Goal: Task Accomplishment & Management: Complete application form

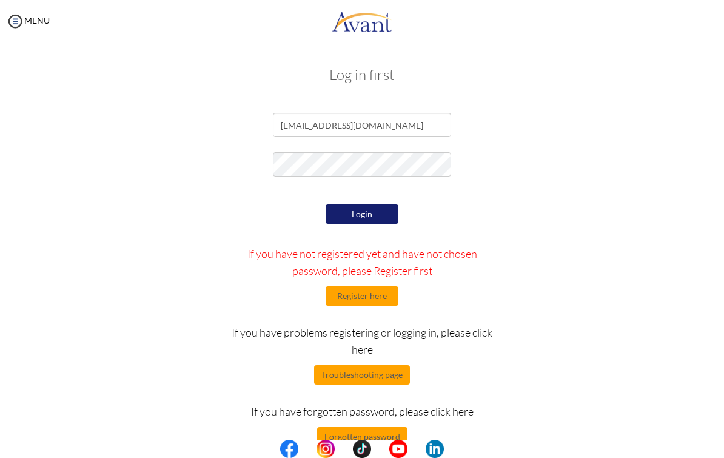
click at [375, 213] on button "Login" at bounding box center [362, 213] width 73 height 19
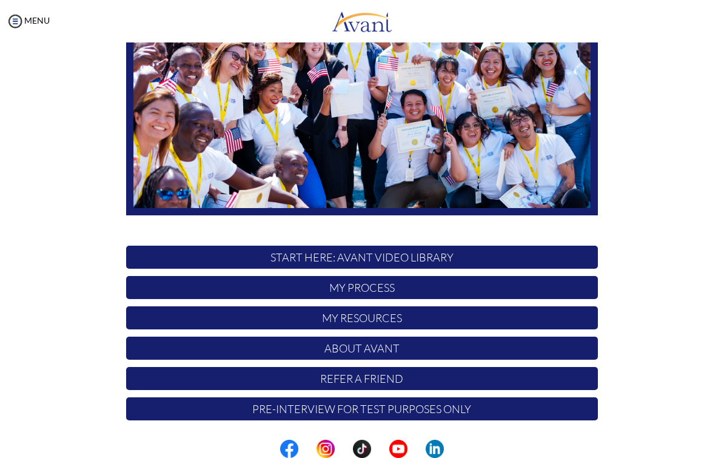
scroll to position [159, 0]
click at [403, 287] on p "My Process" at bounding box center [362, 287] width 472 height 23
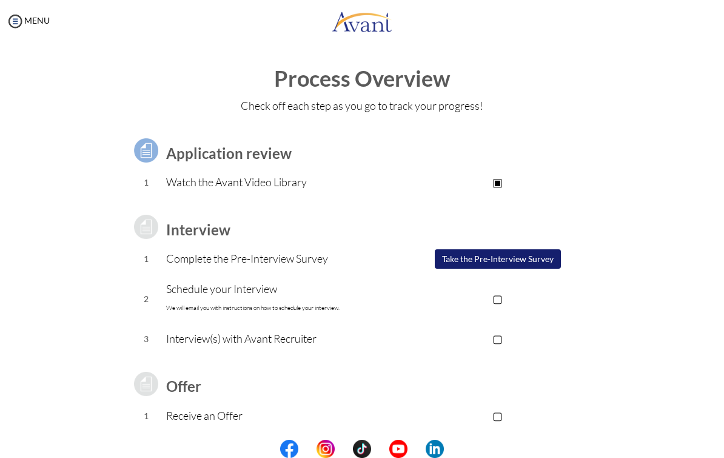
click at [464, 254] on button "Take the Pre-Interview Survey" at bounding box center [498, 258] width 126 height 19
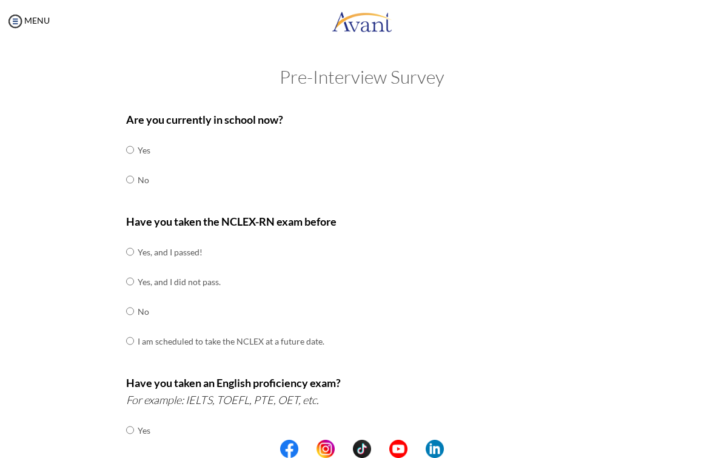
click at [129, 189] on input "radio" at bounding box center [130, 179] width 8 height 24
radio input "true"
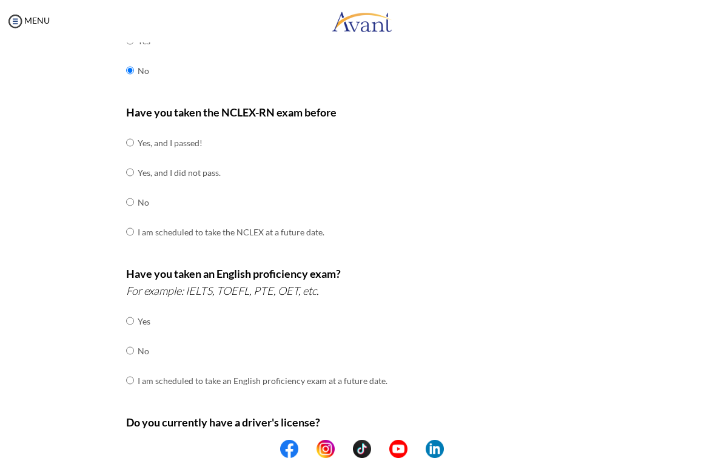
scroll to position [114, 0]
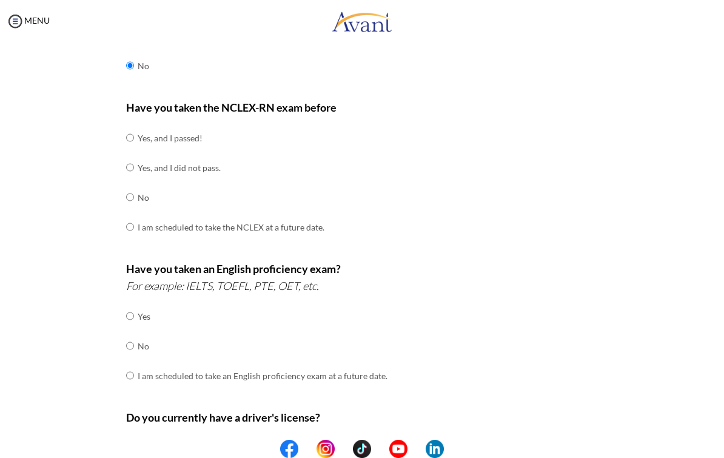
click at [184, 135] on td "Yes, and I passed!" at bounding box center [231, 138] width 187 height 30
click at [119, 145] on div "Are you currently in school now? Yes No Have you taken the NCLEX-RN exam before…" at bounding box center [362, 311] width 490 height 641
click at [134, 129] on input "radio" at bounding box center [130, 138] width 8 height 24
radio input "true"
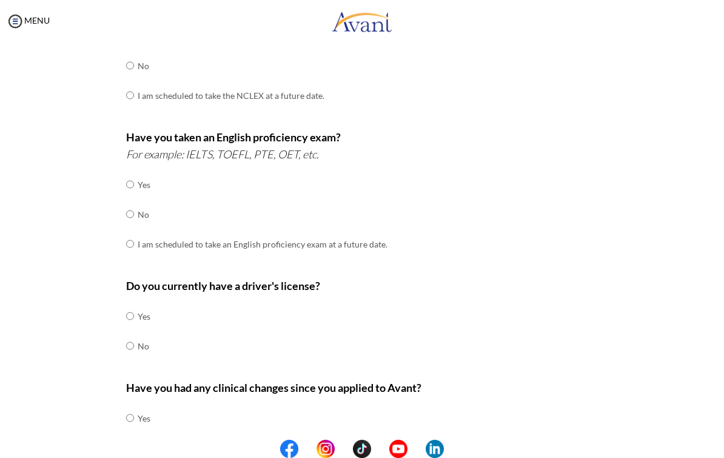
scroll to position [251, 0]
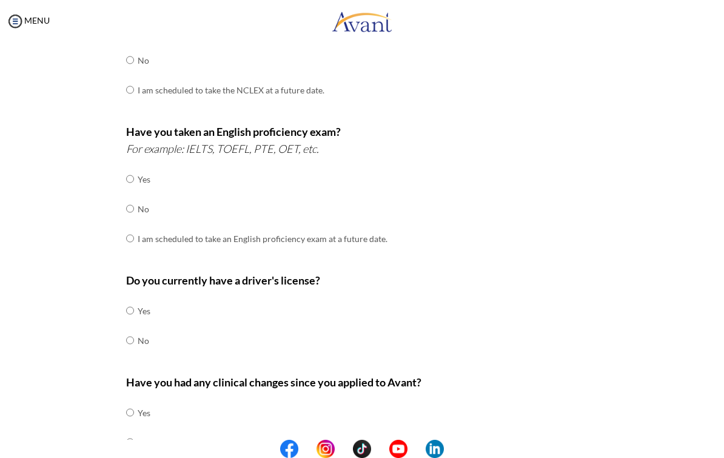
click at [130, 198] on input "radio" at bounding box center [130, 209] width 8 height 24
radio input "true"
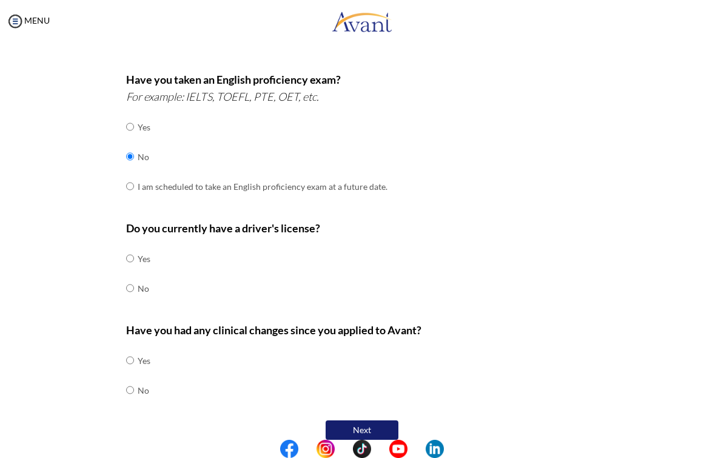
scroll to position [303, 0]
click at [129, 253] on input "radio" at bounding box center [130, 259] width 8 height 24
radio input "true"
click at [133, 378] on input "radio" at bounding box center [130, 390] width 8 height 24
radio input "true"
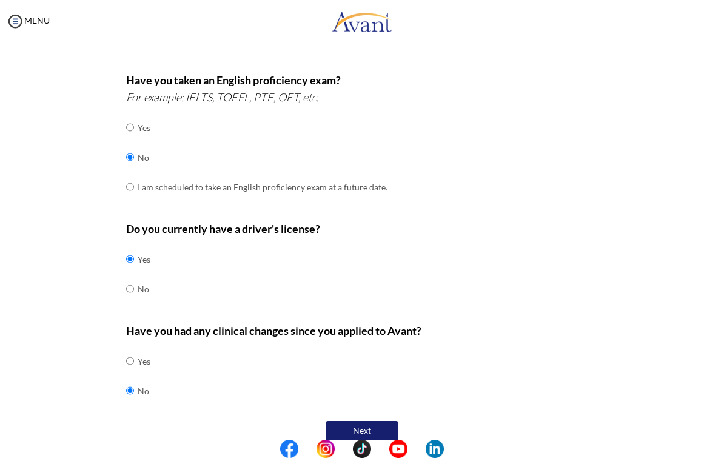
click at [365, 421] on button "Next" at bounding box center [362, 430] width 73 height 19
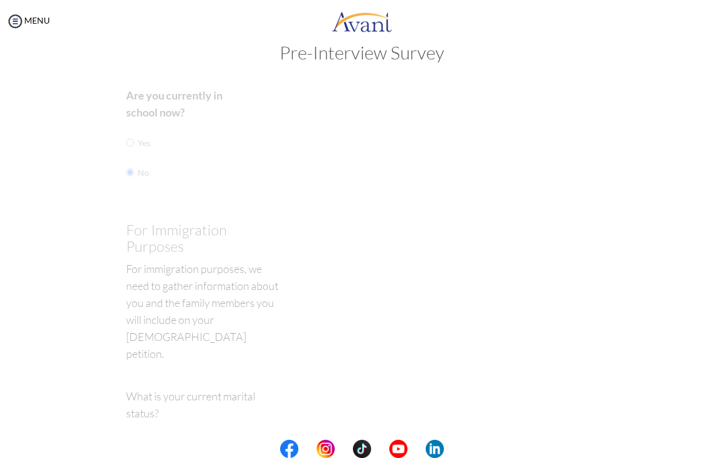
scroll to position [9, 0]
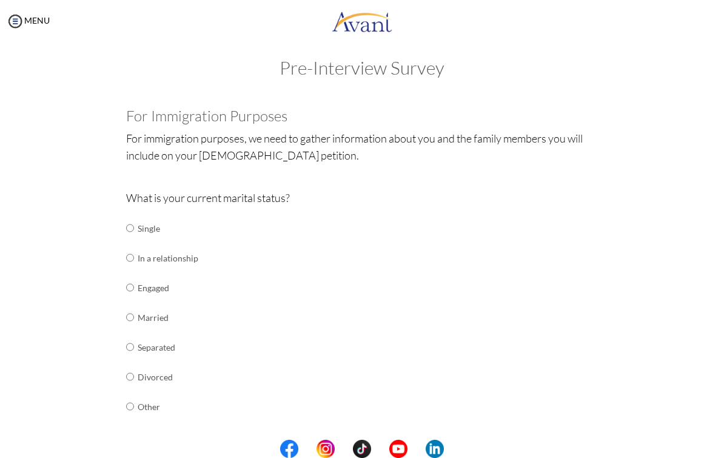
click at [143, 224] on td "Single" at bounding box center [168, 228] width 61 height 30
click at [134, 230] on input "radio" at bounding box center [130, 228] width 8 height 24
radio input "true"
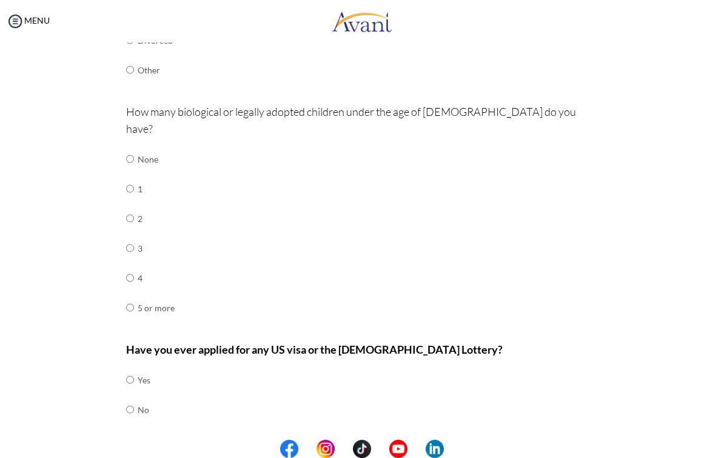
scroll to position [345, 0]
click at [133, 147] on input "radio" at bounding box center [130, 159] width 8 height 24
radio input "true"
click at [132, 398] on input "radio" at bounding box center [130, 410] width 8 height 24
radio input "true"
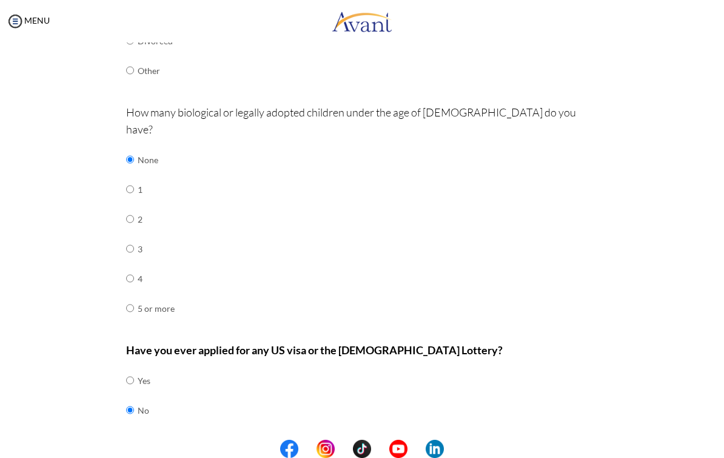
click at [416, 440] on button "Next" at bounding box center [401, 449] width 73 height 19
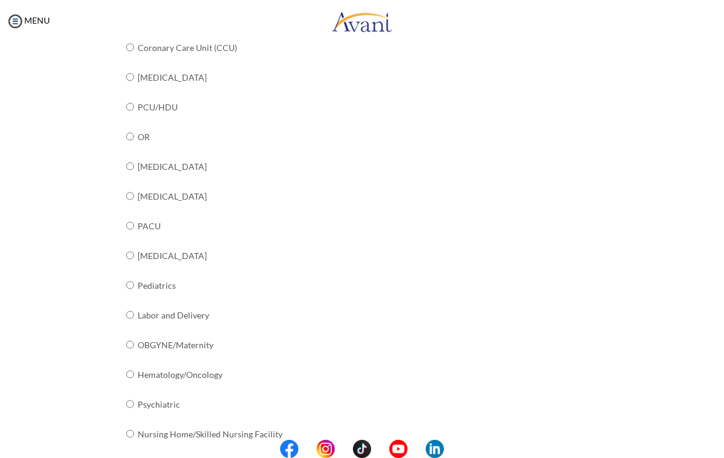
scroll to position [332, 0]
click at [134, 363] on input "radio" at bounding box center [130, 375] width 8 height 24
radio input "true"
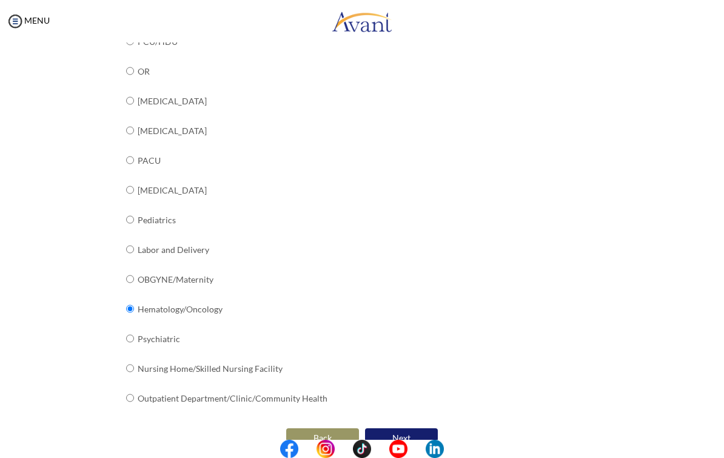
scroll to position [398, 0]
click at [414, 429] on button "Next" at bounding box center [401, 438] width 73 height 19
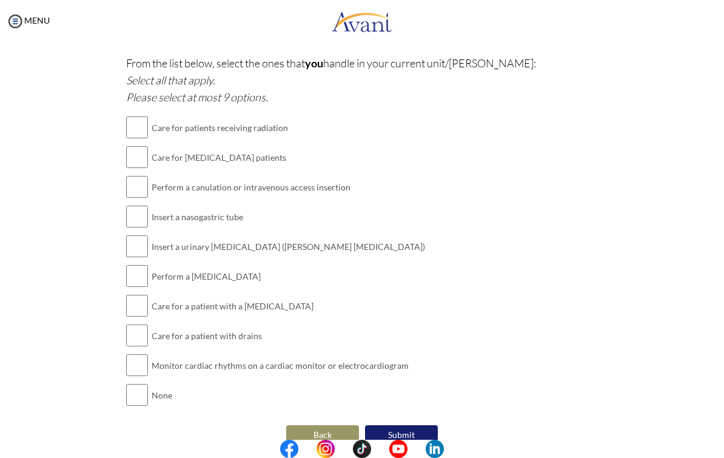
scroll to position [669, 0]
click at [326, 426] on button "Back" at bounding box center [322, 435] width 73 height 19
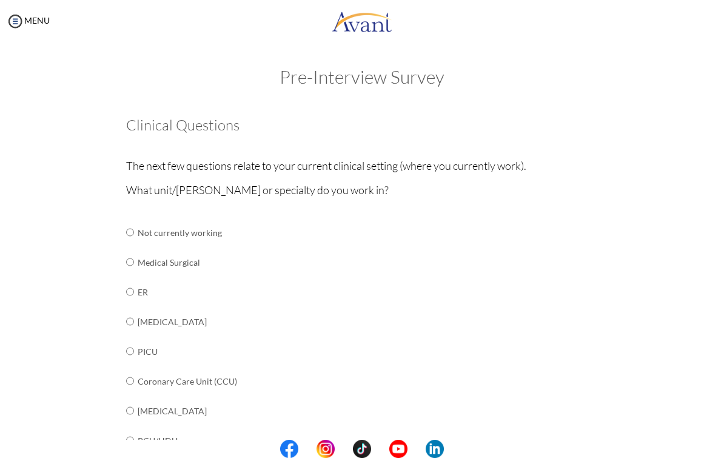
scroll to position [0, 0]
click at [187, 263] on td "Medical Surgical" at bounding box center [233, 262] width 190 height 30
click at [180, 260] on td "Medical Surgical" at bounding box center [233, 262] width 190 height 30
click at [169, 257] on td "Medical Surgical" at bounding box center [233, 262] width 190 height 30
click at [134, 250] on input "radio" at bounding box center [130, 262] width 8 height 24
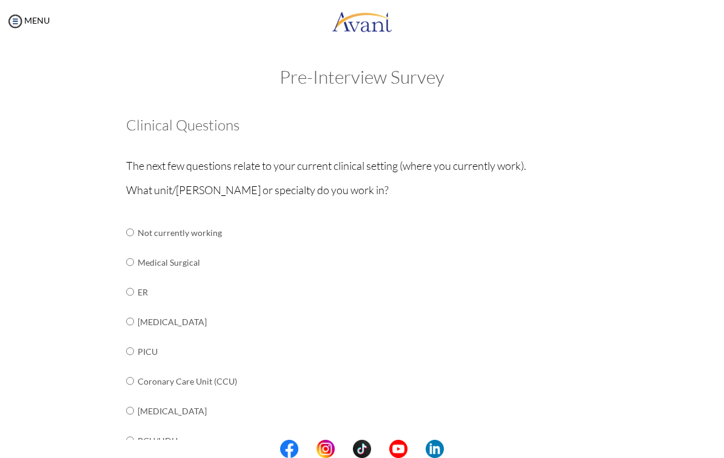
radio input "true"
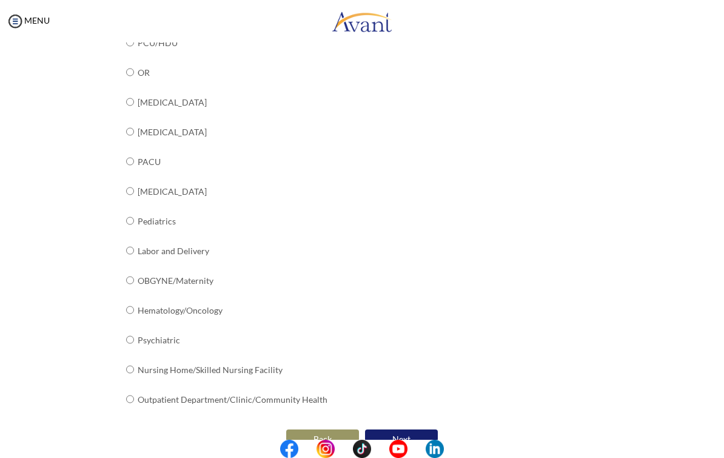
click at [416, 429] on button "Next" at bounding box center [401, 438] width 73 height 19
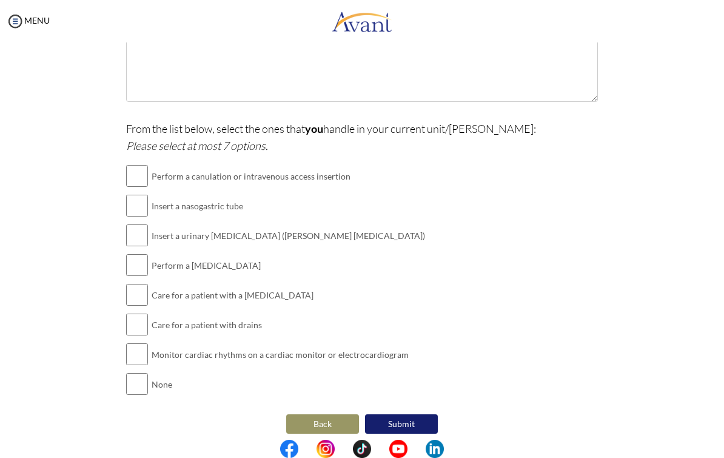
scroll to position [260, 0]
click at [305, 417] on button "Back" at bounding box center [322, 424] width 73 height 19
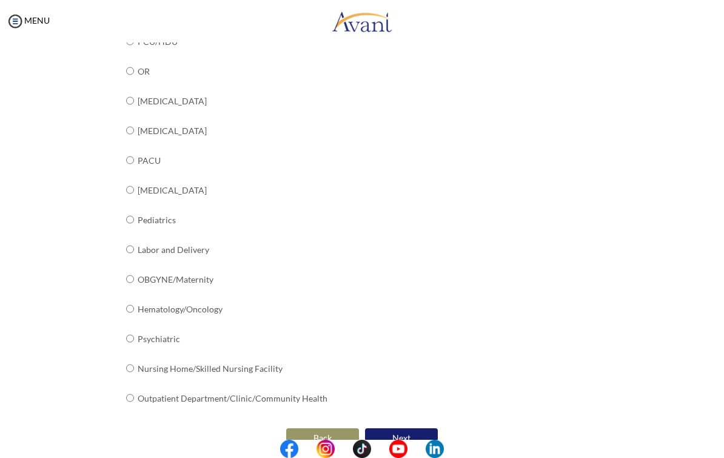
scroll to position [398, 0]
click at [134, 298] on input "radio" at bounding box center [130, 310] width 8 height 24
radio input "true"
click at [402, 429] on button "Next" at bounding box center [401, 438] width 73 height 19
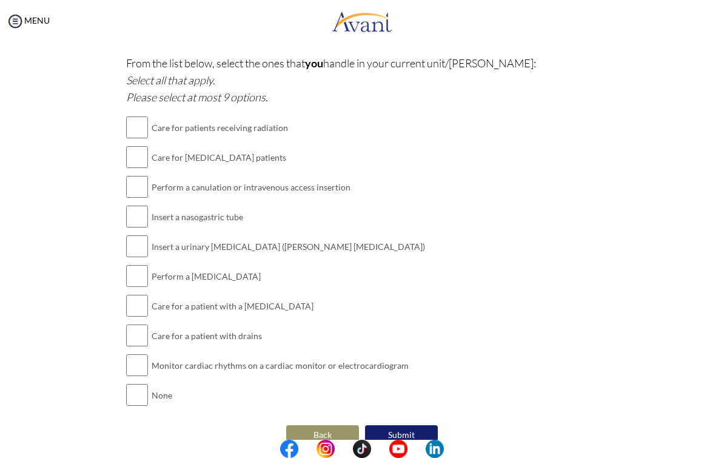
scroll to position [669, 0]
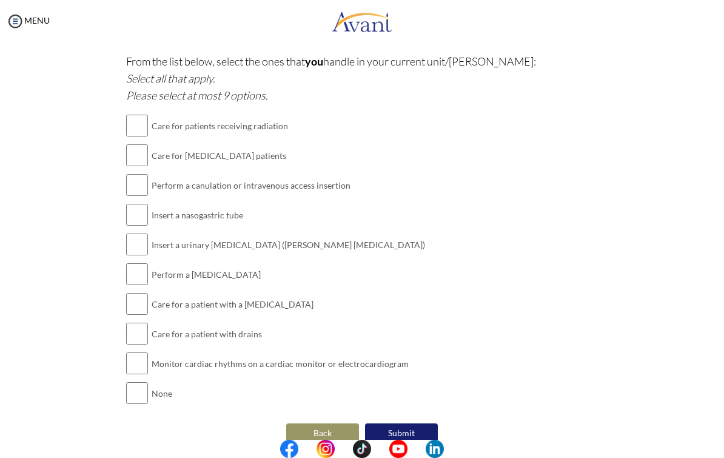
click at [18, 26] on img at bounding box center [15, 21] width 18 height 18
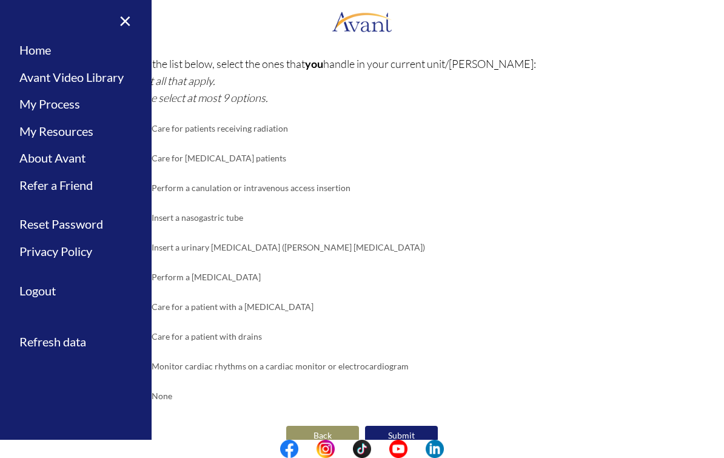
click at [92, 109] on link "My Process" at bounding box center [76, 103] width 152 height 27
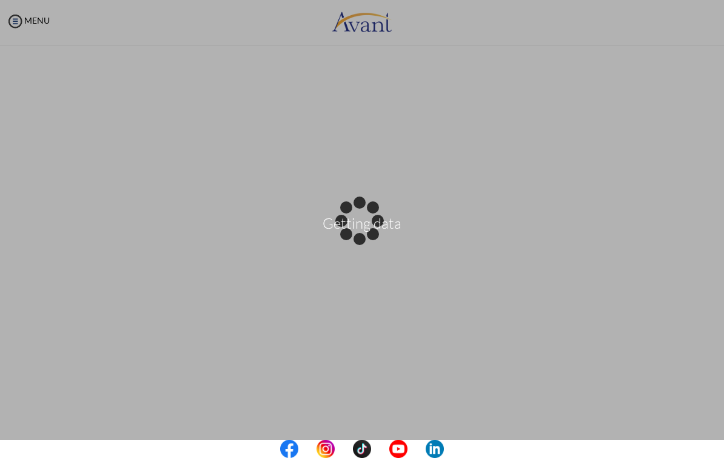
click at [354, 221] on div "Getting data" at bounding box center [362, 229] width 17 height 17
